Goal: Task Accomplishment & Management: Manage account settings

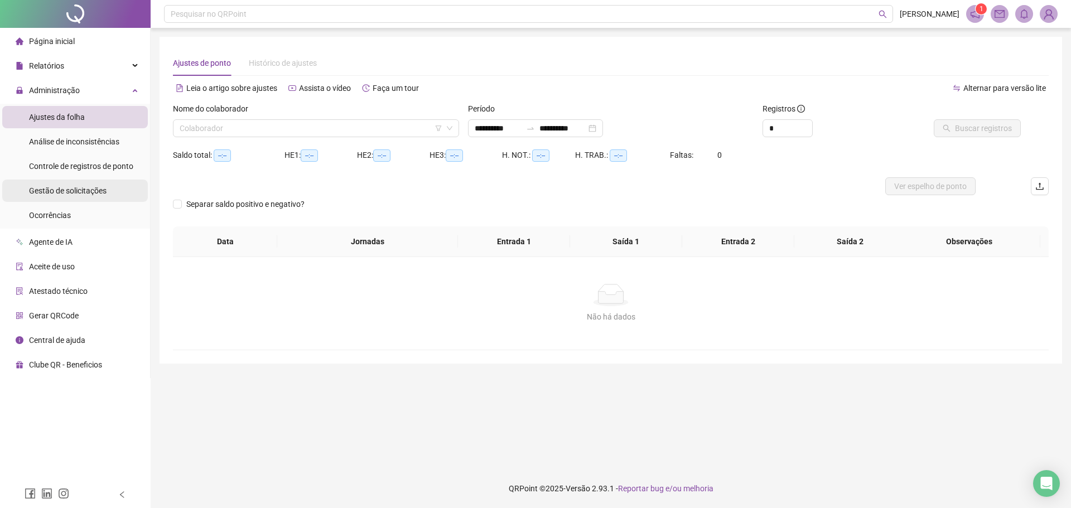
click at [96, 187] on span "Gestão de solicitações" at bounding box center [68, 190] width 78 height 9
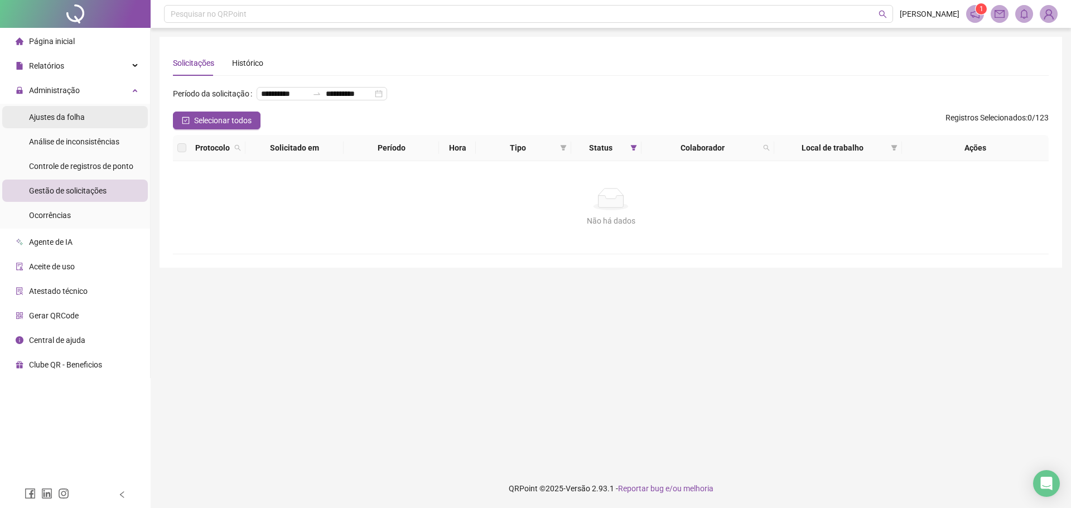
click at [59, 104] on ul "Ajustes da folha Análise de inconsistências Controle de registros de ponto Gest…" at bounding box center [75, 166] width 150 height 125
click at [86, 105] on ul "Ajustes da folha Análise de inconsistências Controle de registros de ponto Gest…" at bounding box center [75, 166] width 150 height 125
click at [144, 88] on div "Administração" at bounding box center [75, 90] width 146 height 22
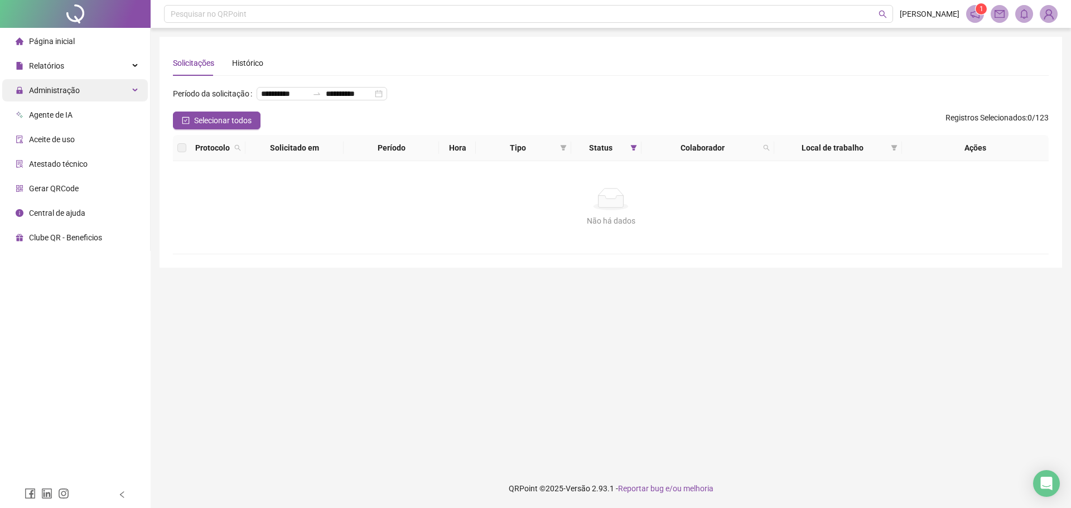
click at [131, 85] on div "Administração" at bounding box center [75, 90] width 146 height 22
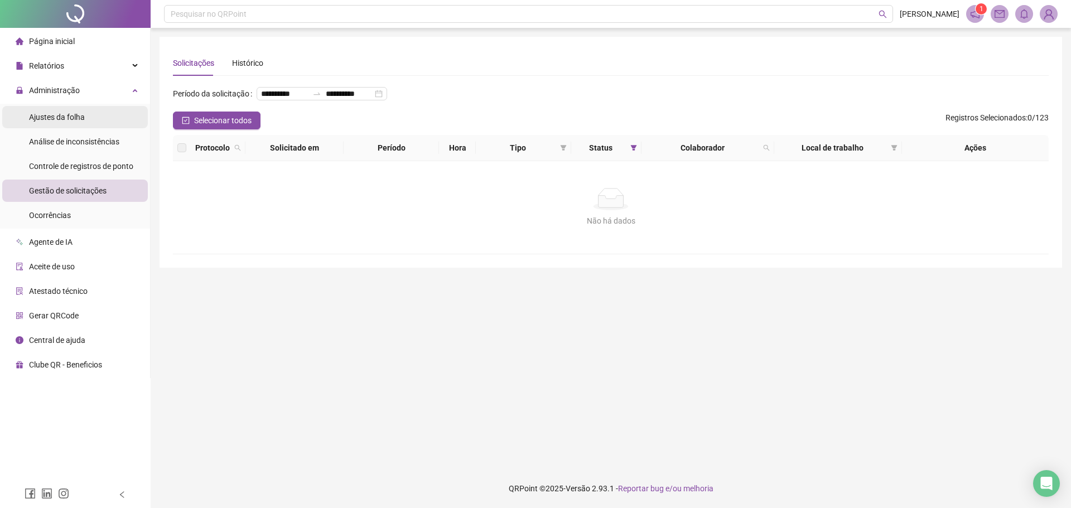
click at [78, 114] on span "Ajustes da folha" at bounding box center [57, 117] width 56 height 9
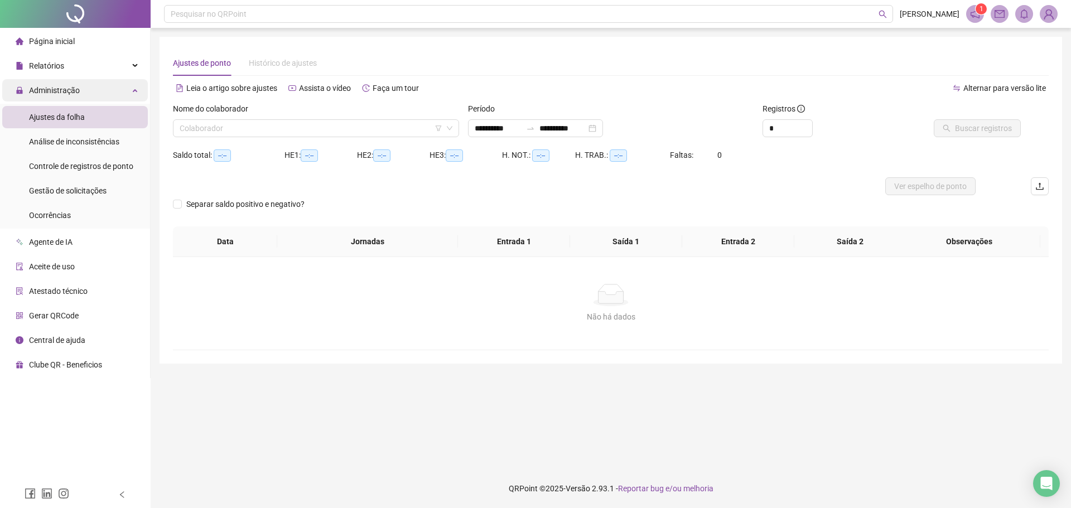
type input "**********"
click at [139, 95] on div "Administração" at bounding box center [75, 90] width 146 height 22
